Goal: Task Accomplishment & Management: Complete application form

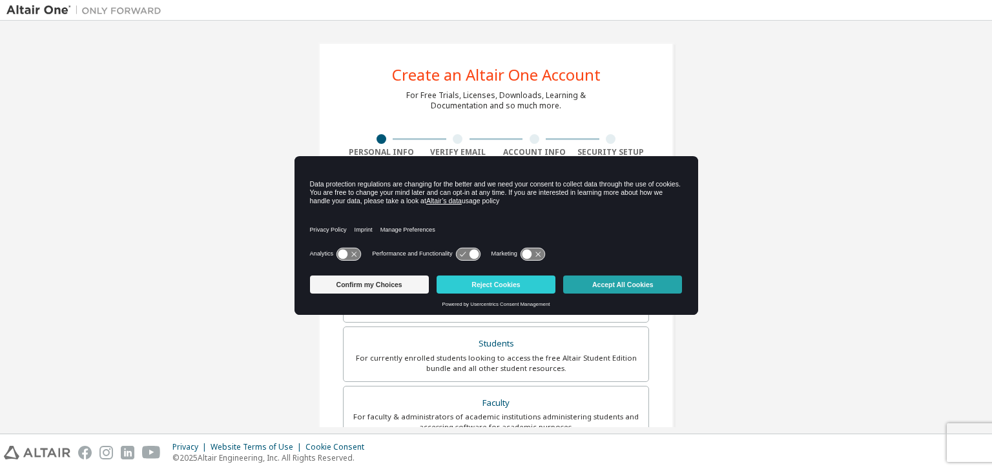
click at [630, 289] on button "Accept All Cookies" at bounding box center [622, 285] width 119 height 18
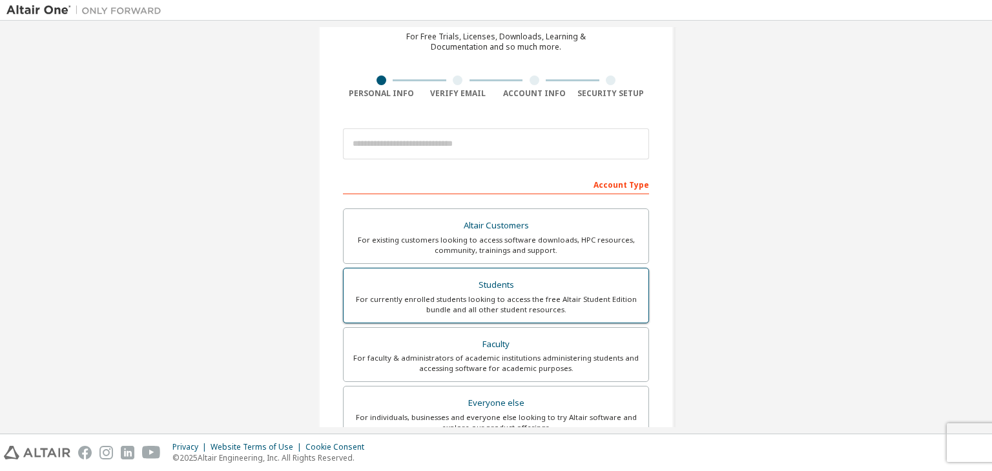
scroll to position [65, 0]
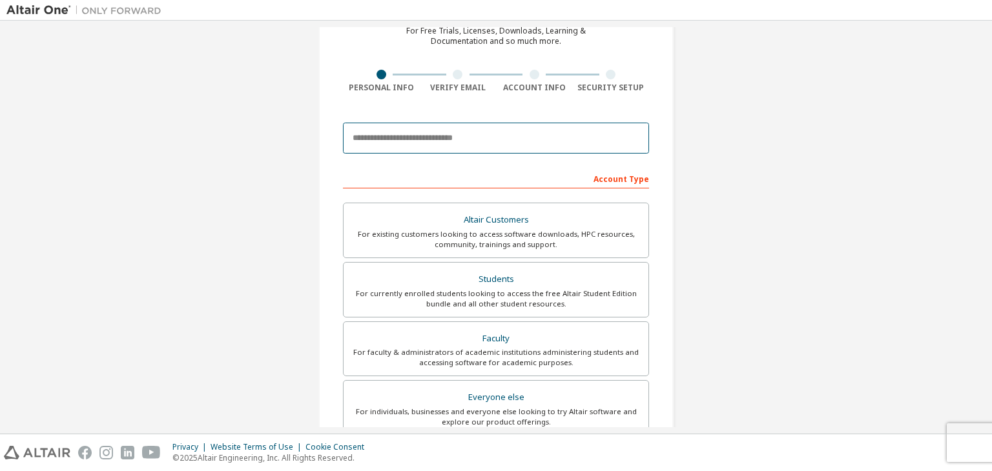
click at [416, 145] on input "email" at bounding box center [496, 138] width 306 height 31
type input "**********"
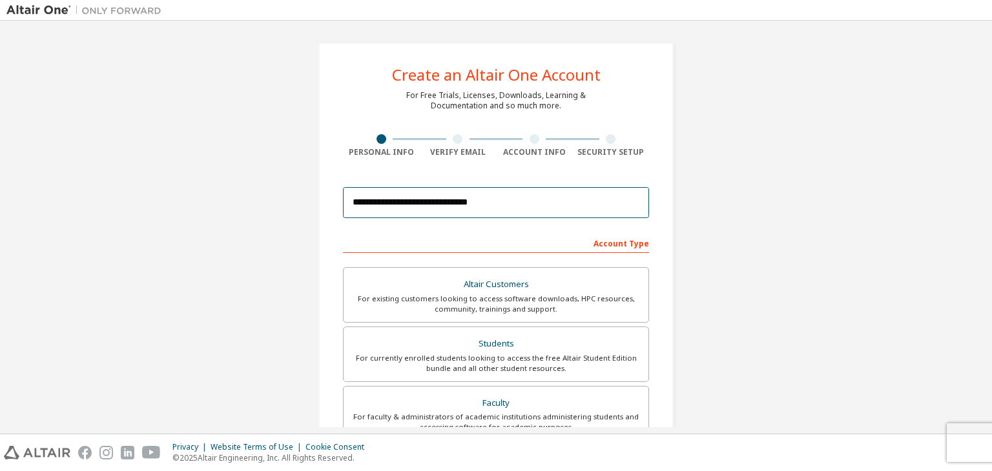
scroll to position [194, 0]
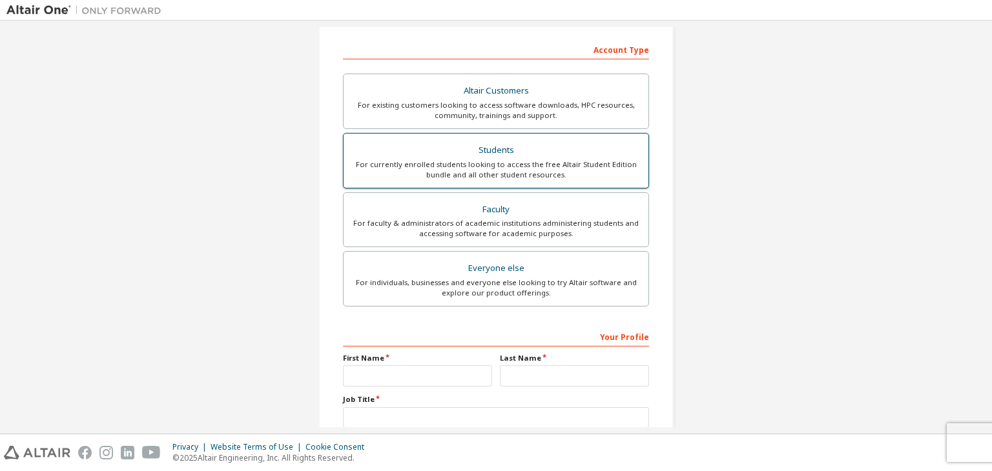
click at [504, 153] on div "Students" at bounding box center [495, 150] width 289 height 18
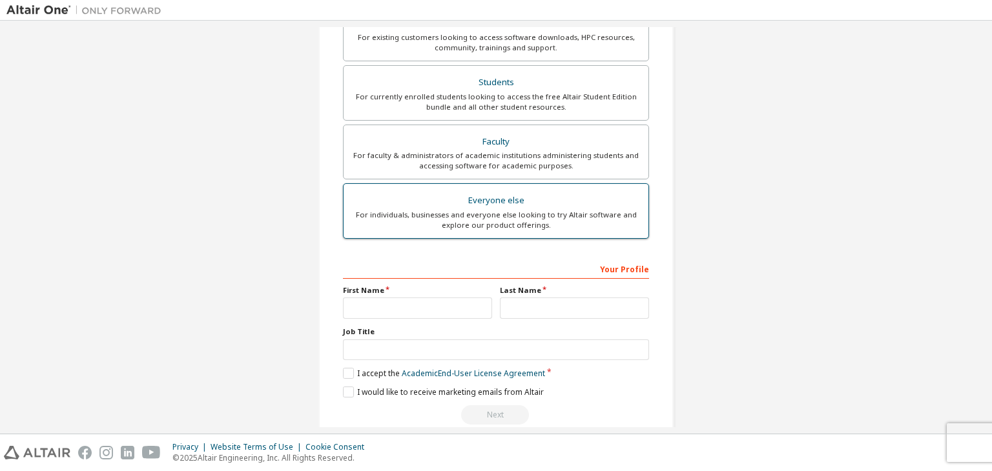
scroll to position [281, 0]
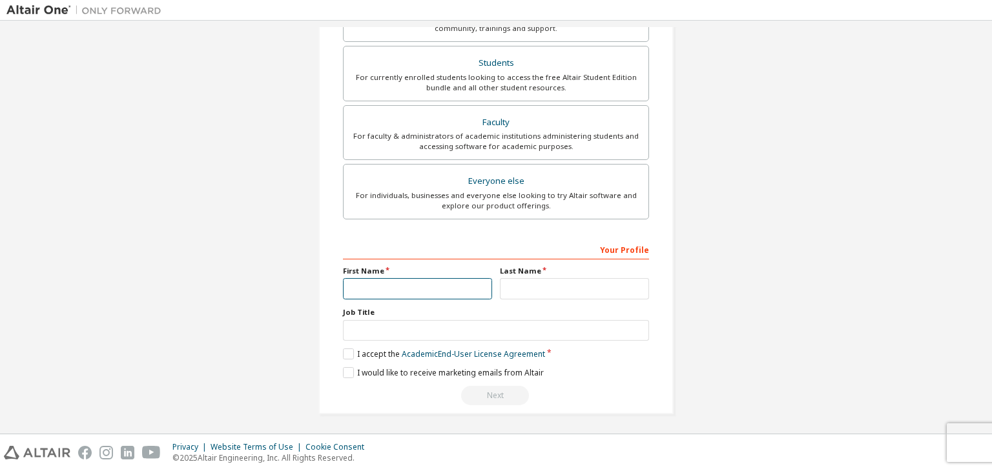
click at [372, 288] on input "text" at bounding box center [417, 288] width 149 height 21
type input "******"
type input "***"
click at [351, 354] on label "I accept the Academic End-User License Agreement" at bounding box center [444, 354] width 202 height 11
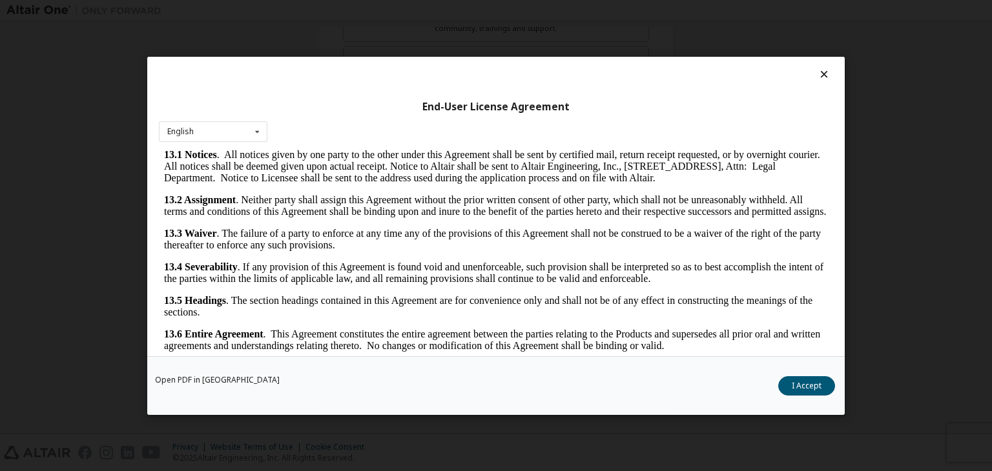
scroll to position [2157, 0]
click at [800, 380] on button "I Accept" at bounding box center [806, 385] width 57 height 19
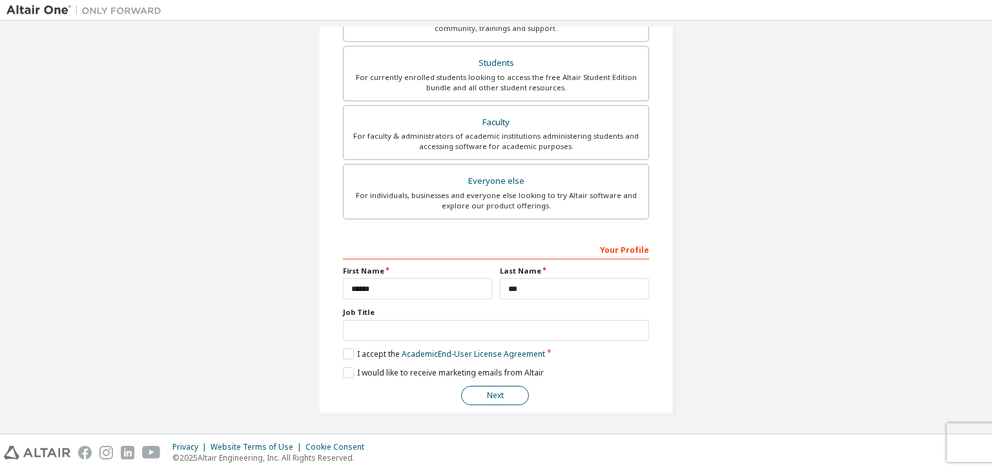
click at [484, 391] on button "Next" at bounding box center [495, 395] width 68 height 19
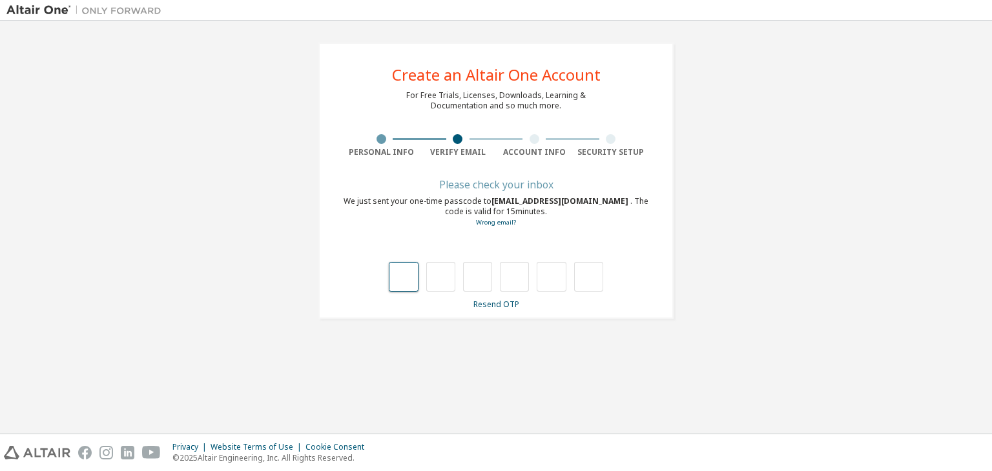
type input "*"
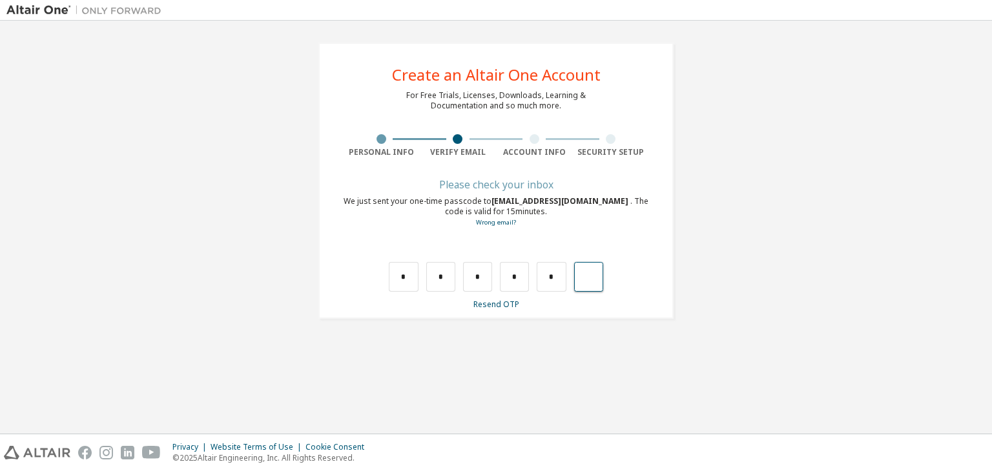
type input "*"
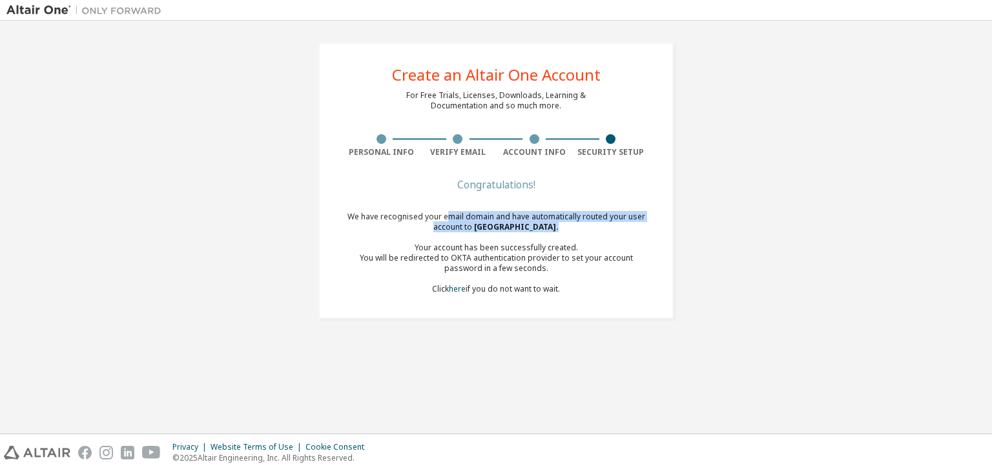
drag, startPoint x: 456, startPoint y: 219, endPoint x: 594, endPoint y: 223, distance: 137.6
click at [594, 223] on div "We have recognised your email domain and have automatically routed your user ac…" at bounding box center [496, 253] width 306 height 83
click at [797, 210] on div "Create an Altair One Account For Free Trials, Licenses, Downloads, Learning & D…" at bounding box center [495, 180] width 979 height 307
